Goal: Task Accomplishment & Management: Use online tool/utility

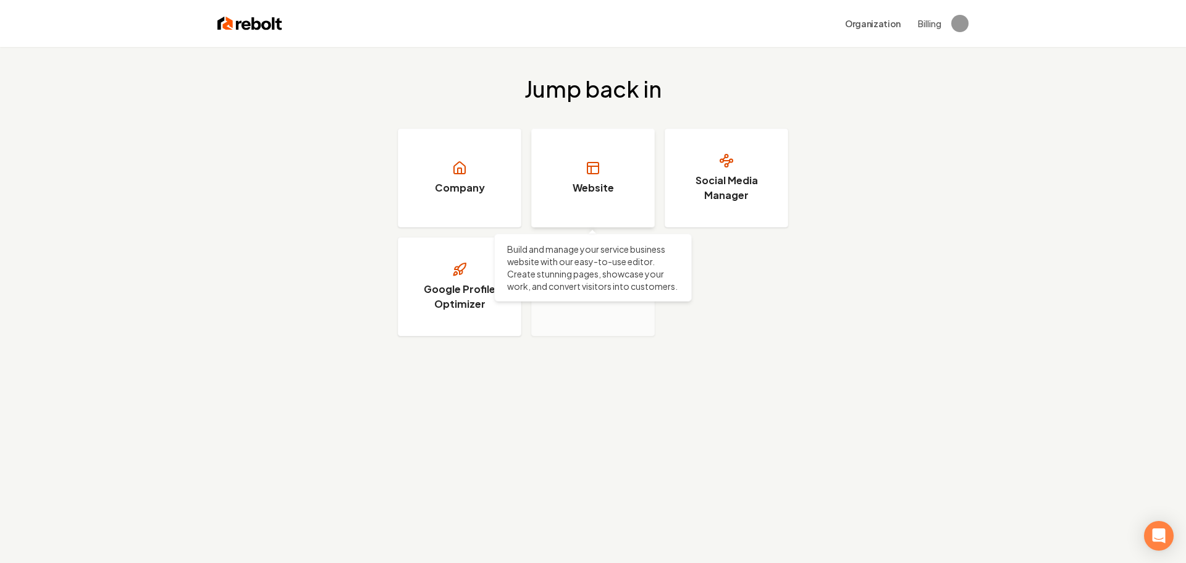
click at [582, 178] on link "Website" at bounding box center [593, 177] width 124 height 99
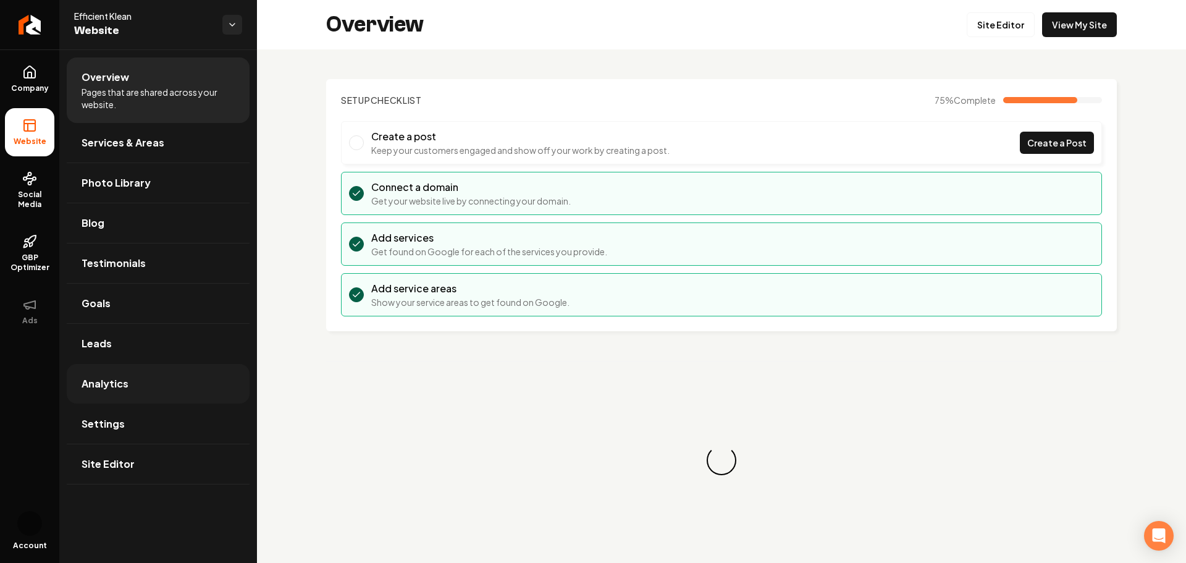
click at [148, 384] on link "Analytics" at bounding box center [158, 384] width 183 height 40
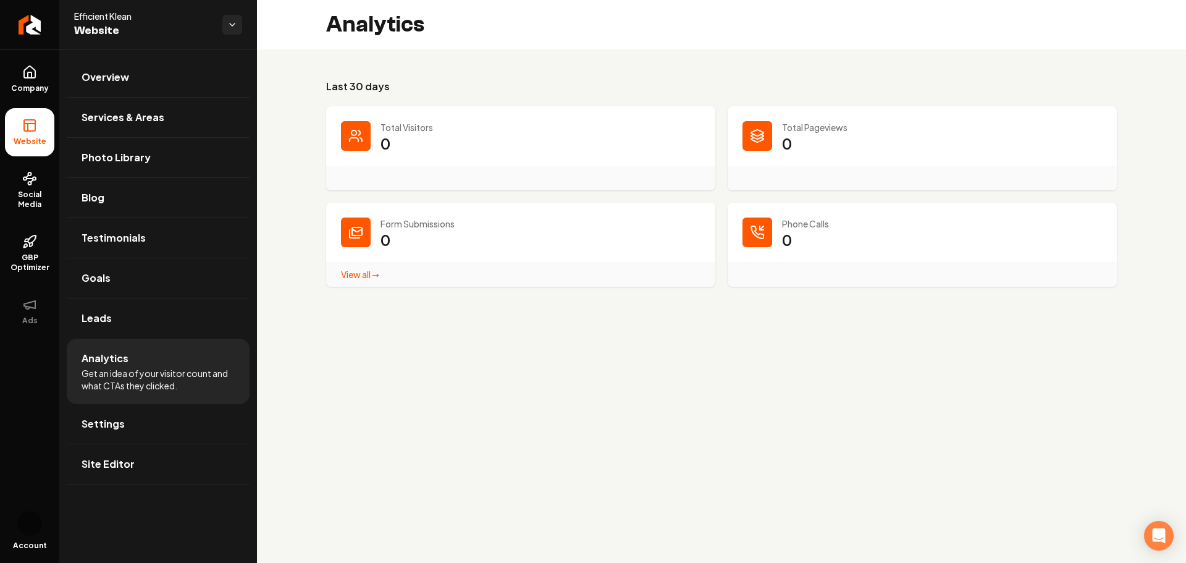
click at [358, 274] on link "View all → Form Submissions stats" at bounding box center [360, 274] width 38 height 11
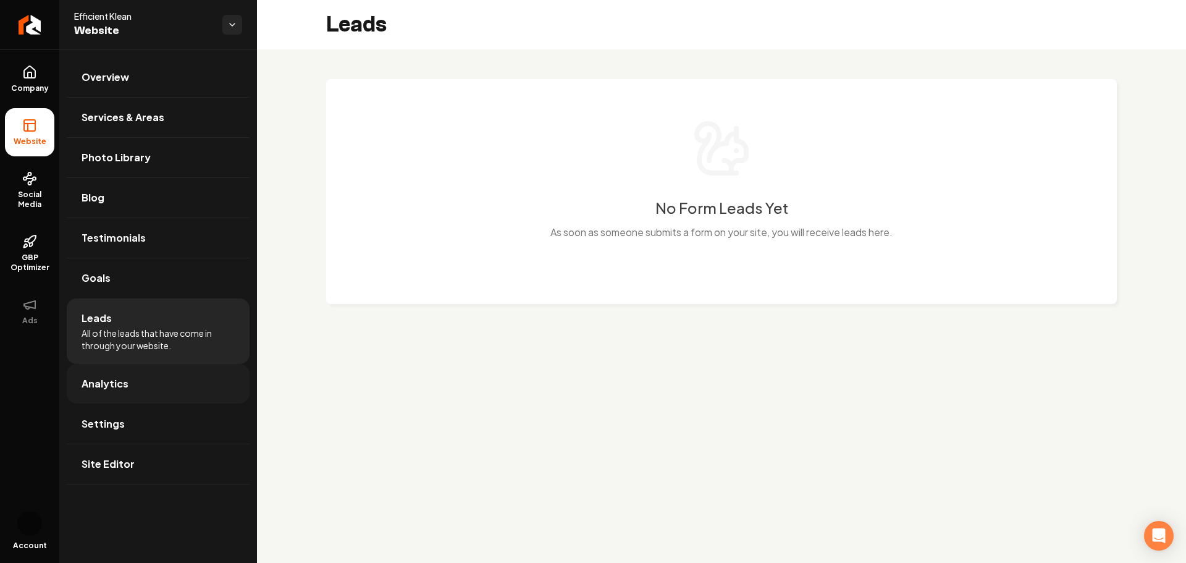
click at [129, 387] on link "Analytics" at bounding box center [158, 384] width 183 height 40
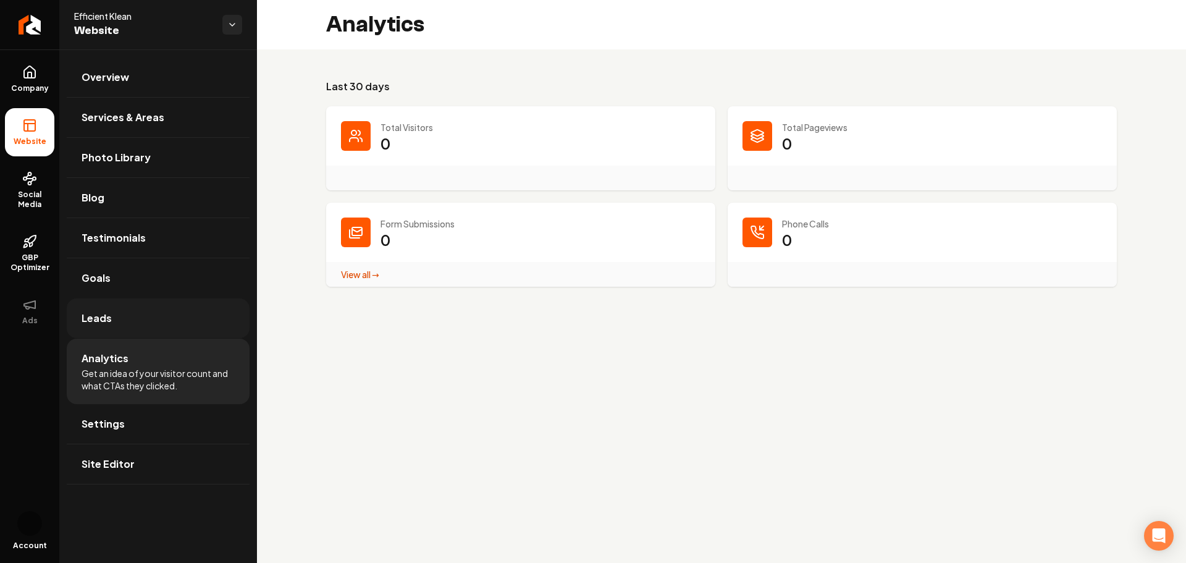
click at [99, 334] on link "Leads" at bounding box center [158, 318] width 183 height 40
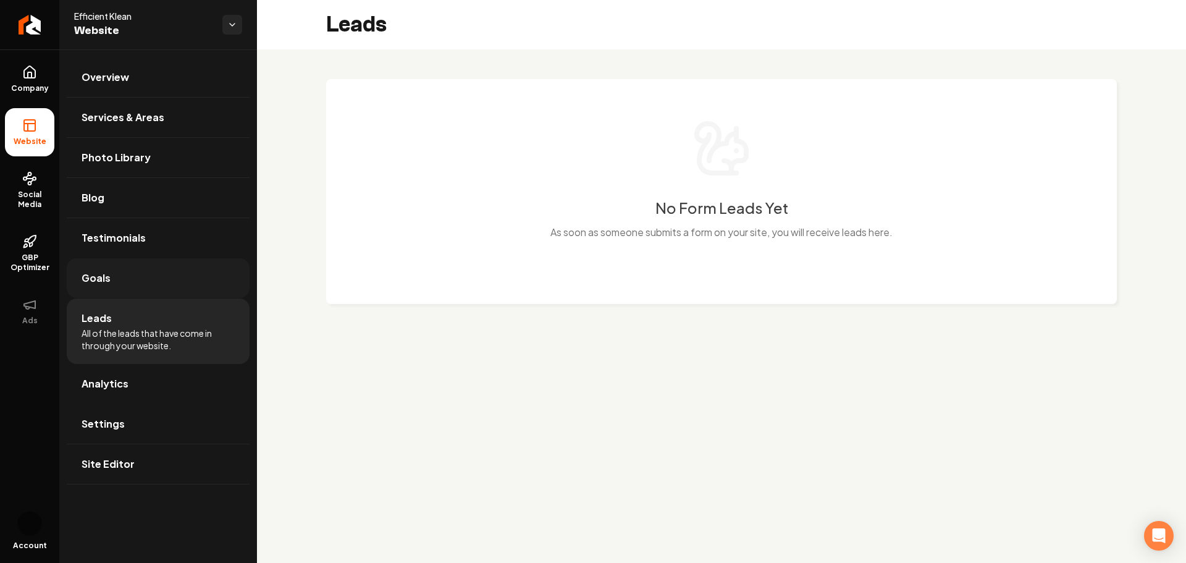
click at [104, 285] on link "Goals" at bounding box center [158, 278] width 183 height 40
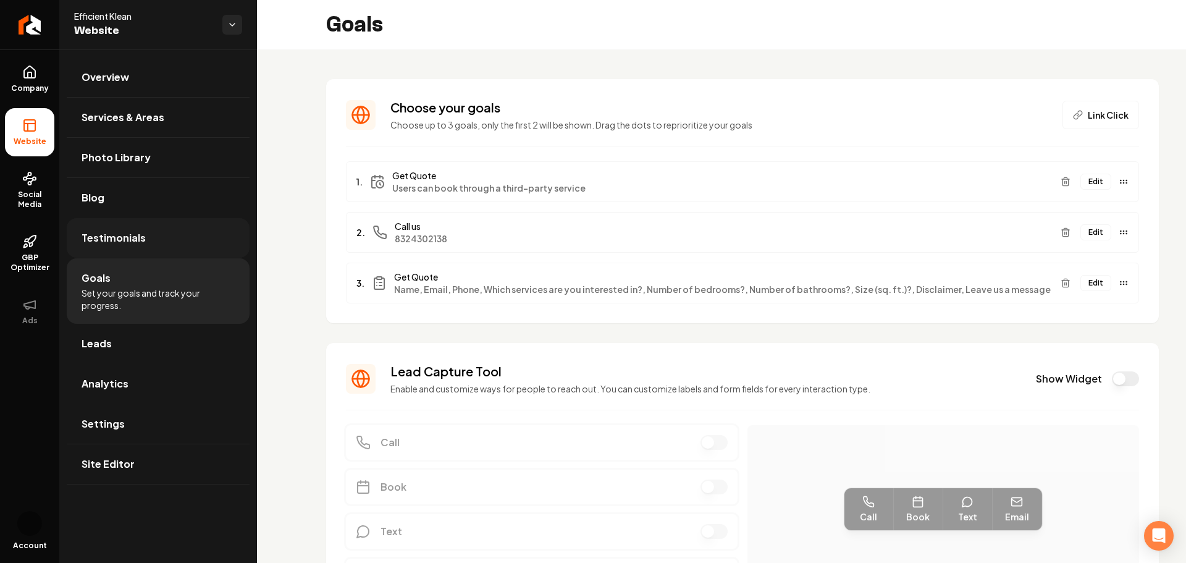
click at [116, 231] on span "Testimonials" at bounding box center [114, 237] width 64 height 15
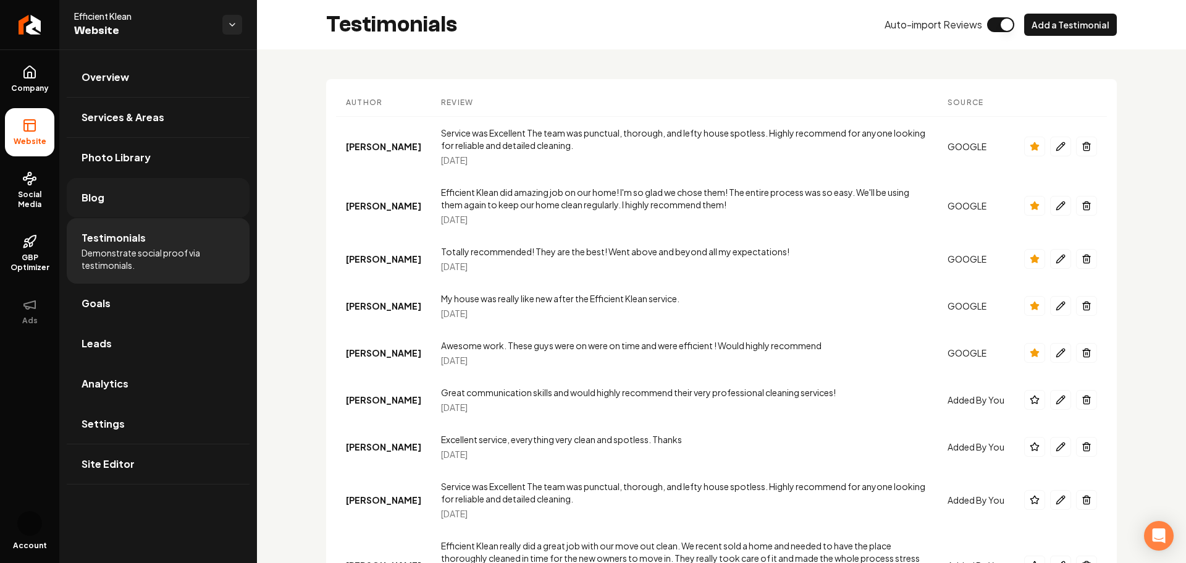
click at [107, 203] on link "Blog" at bounding box center [158, 198] width 183 height 40
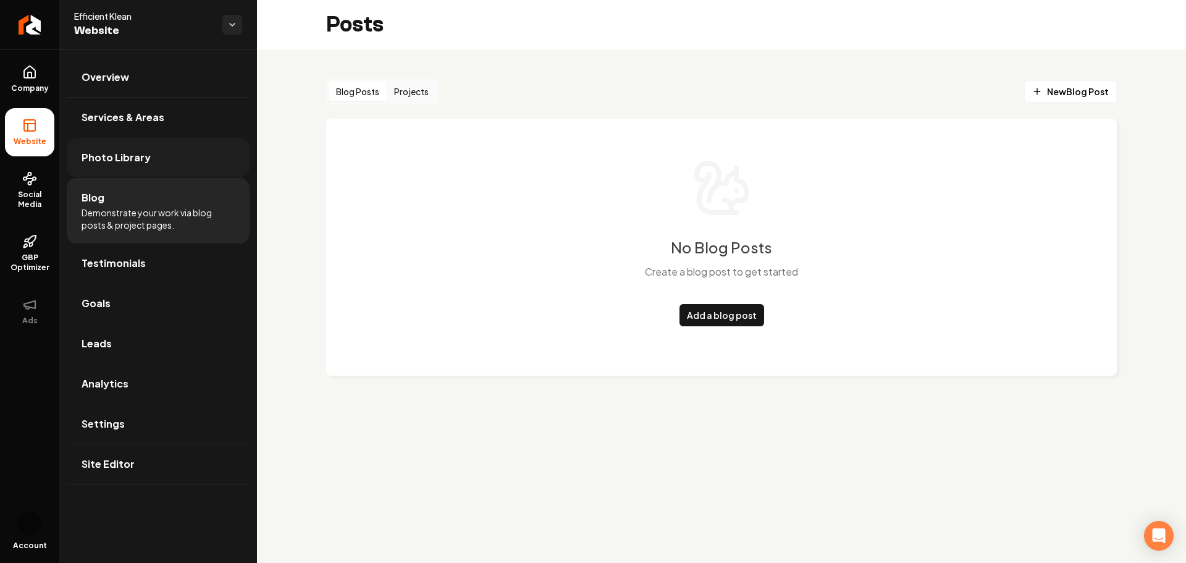
click at [130, 161] on span "Photo Library" at bounding box center [116, 157] width 69 height 15
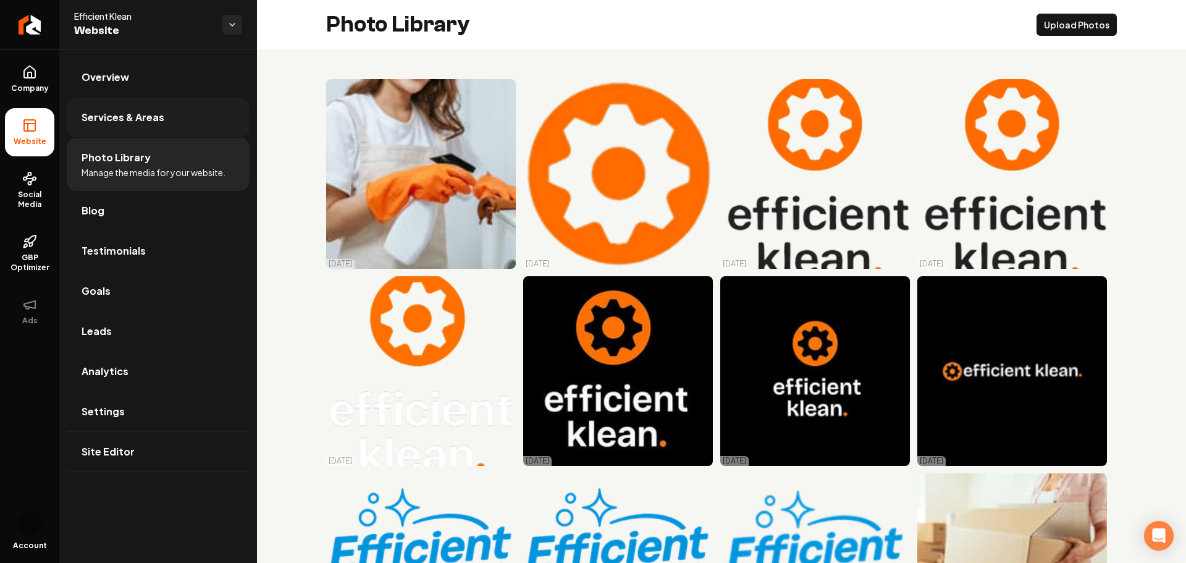
click at [130, 125] on link "Services & Areas" at bounding box center [158, 118] width 183 height 40
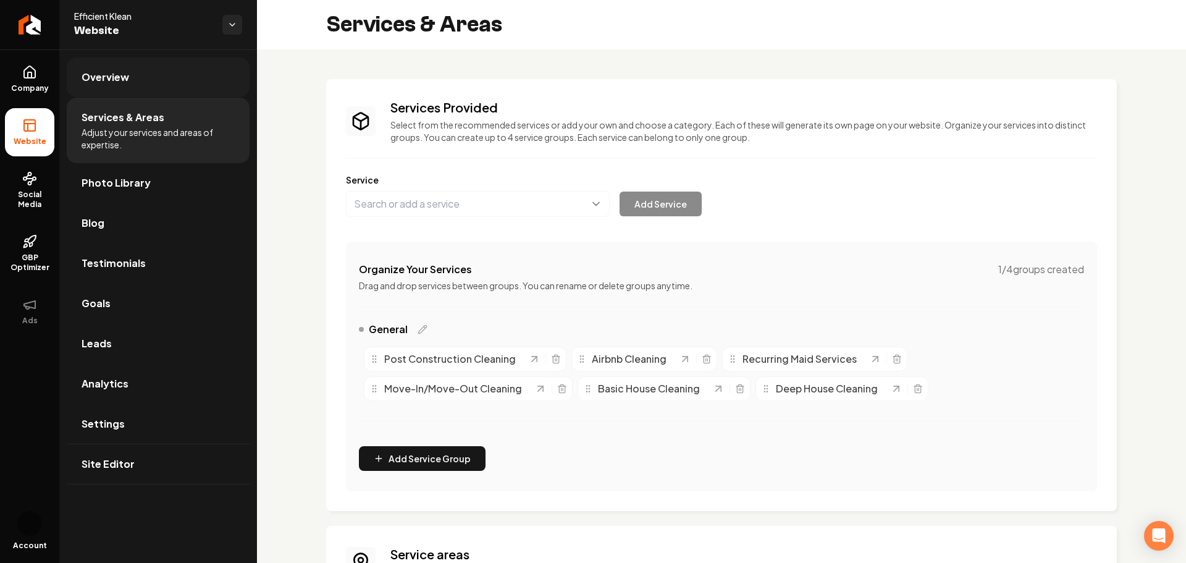
click at [124, 87] on link "Overview" at bounding box center [158, 77] width 183 height 40
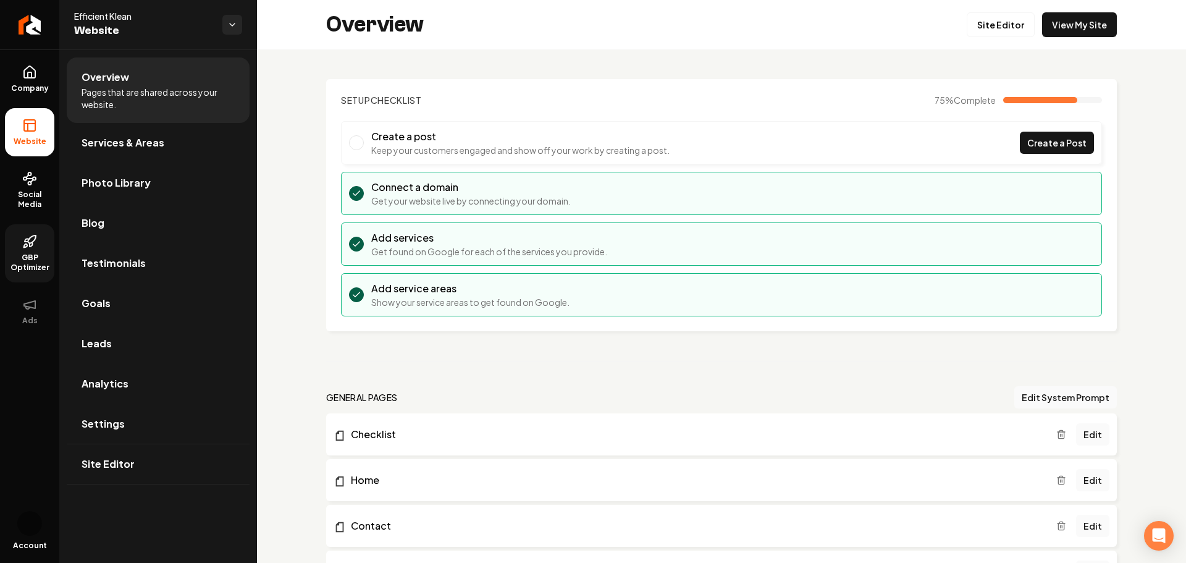
click at [25, 266] on span "GBP Optimizer" at bounding box center [29, 263] width 49 height 20
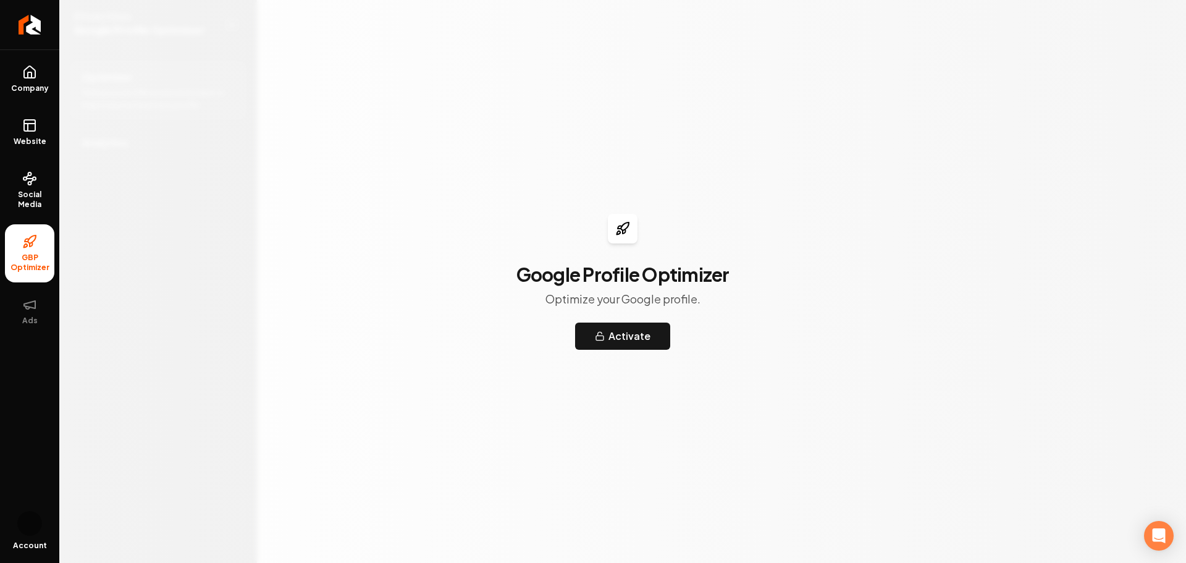
click at [621, 230] on icon "Main content area" at bounding box center [622, 228] width 15 height 15
click at [607, 334] on button "Activate" at bounding box center [622, 335] width 95 height 27
click at [33, 121] on icon at bounding box center [29, 125] width 15 height 15
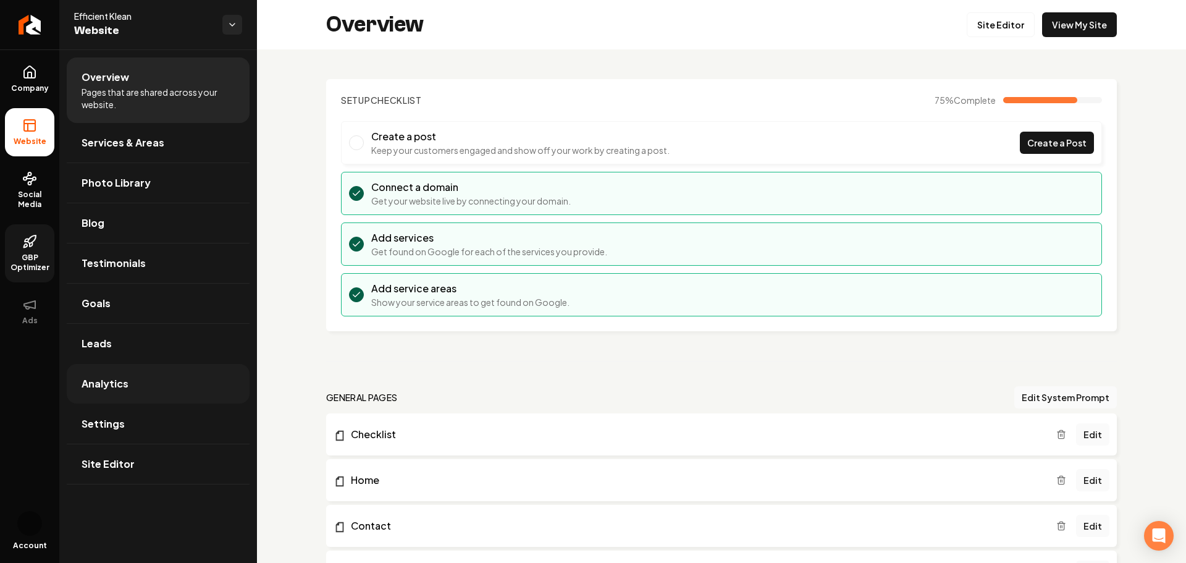
click at [107, 384] on span "Analytics" at bounding box center [105, 383] width 47 height 15
